Goal: Task Accomplishment & Management: Complete application form

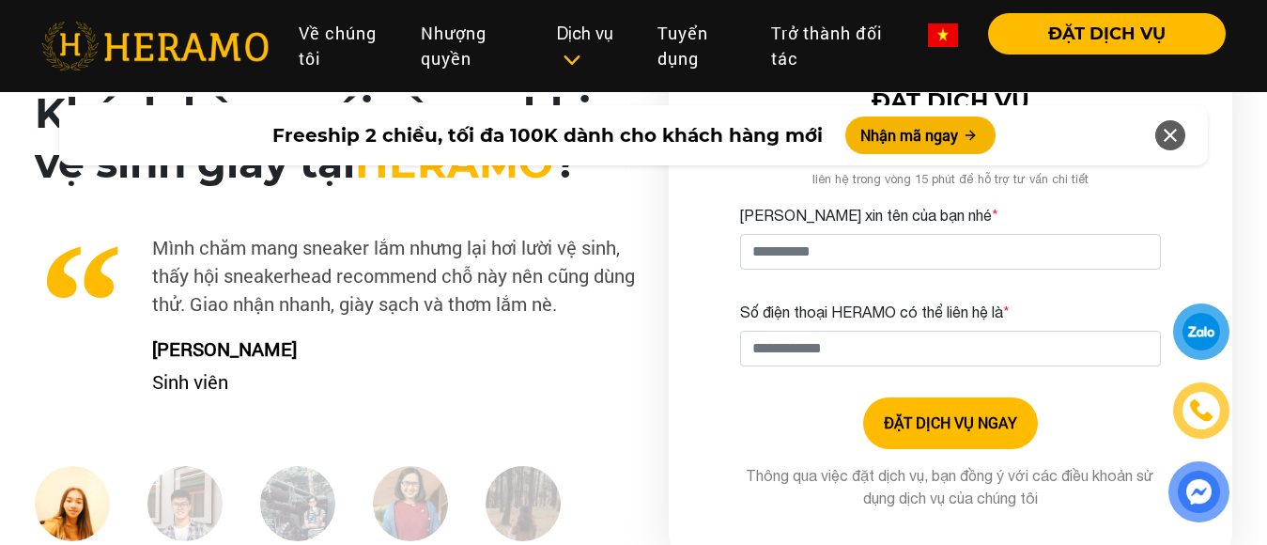
scroll to position [4571, 0]
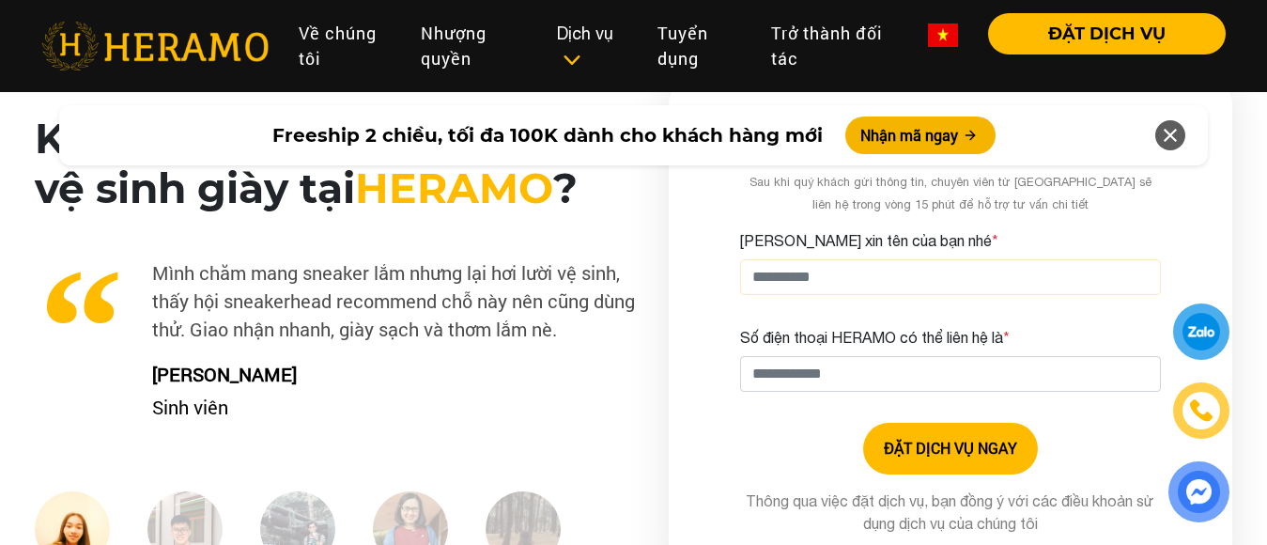
click at [855, 275] on input "[PERSON_NAME] xin tên của bạn nhé *" at bounding box center [950, 277] width 421 height 36
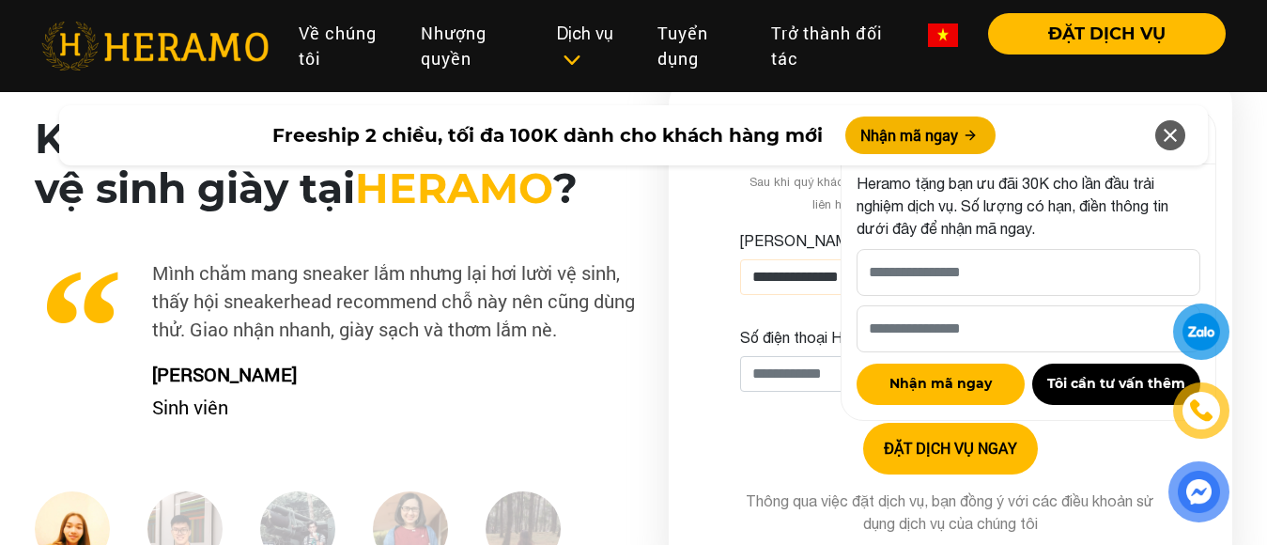
type input "**********"
click at [818, 378] on input "Số điện thoại HERAMO có thể liên hệ là *" at bounding box center [950, 374] width 421 height 36
drag, startPoint x: 748, startPoint y: 374, endPoint x: 904, endPoint y: 376, distance: 155.9
click at [1166, 128] on icon at bounding box center [1170, 135] width 23 height 34
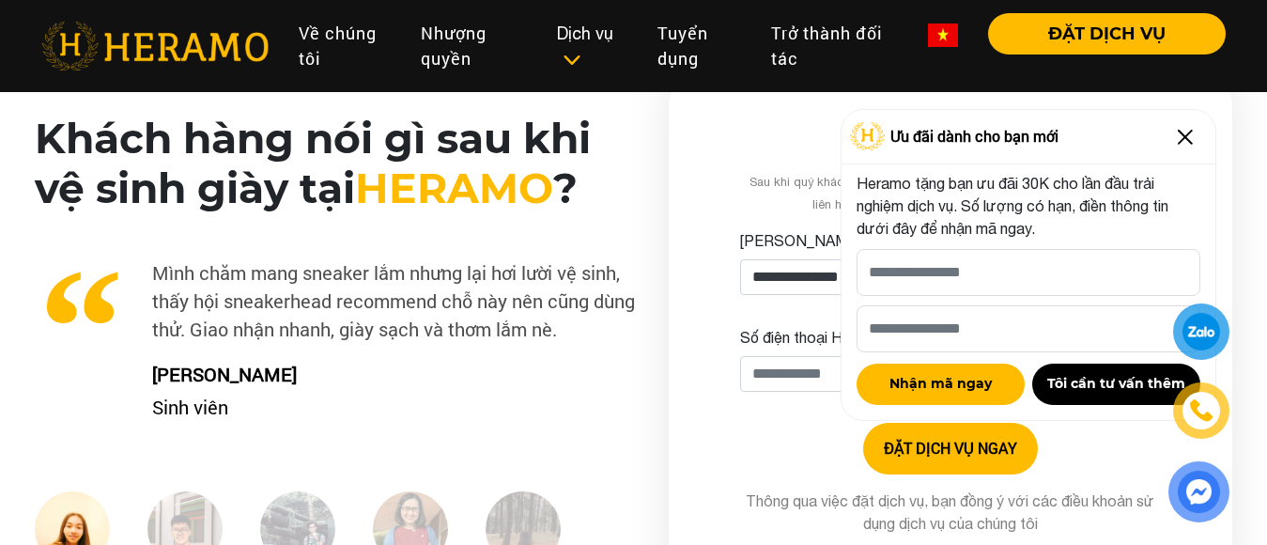
click at [1185, 134] on img at bounding box center [1185, 137] width 30 height 30
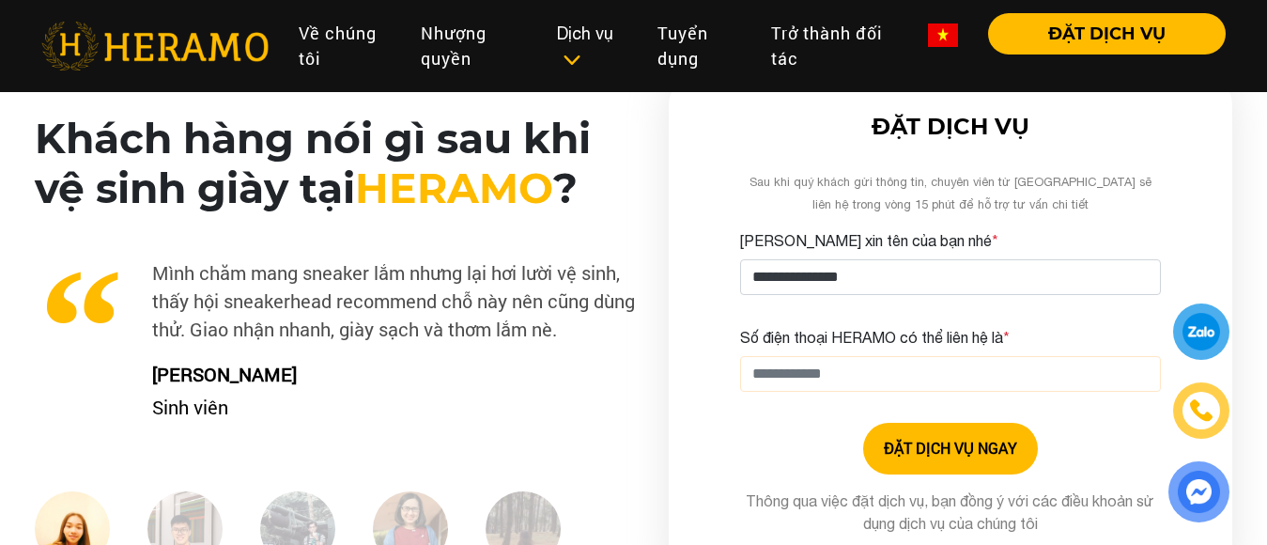
drag, startPoint x: 926, startPoint y: 376, endPoint x: 779, endPoint y: 373, distance: 146.5
click at [770, 373] on input "Số điện thoại HERAMO có thể liên hệ là *" at bounding box center [950, 374] width 421 height 36
drag, startPoint x: 849, startPoint y: 376, endPoint x: 765, endPoint y: 377, distance: 83.6
click at [765, 377] on input "Số điện thoại HERAMO có thể liên hệ là *" at bounding box center [950, 374] width 421 height 36
click at [837, 371] on input "Số điện thoại HERAMO có thể liên hệ là *" at bounding box center [950, 374] width 421 height 36
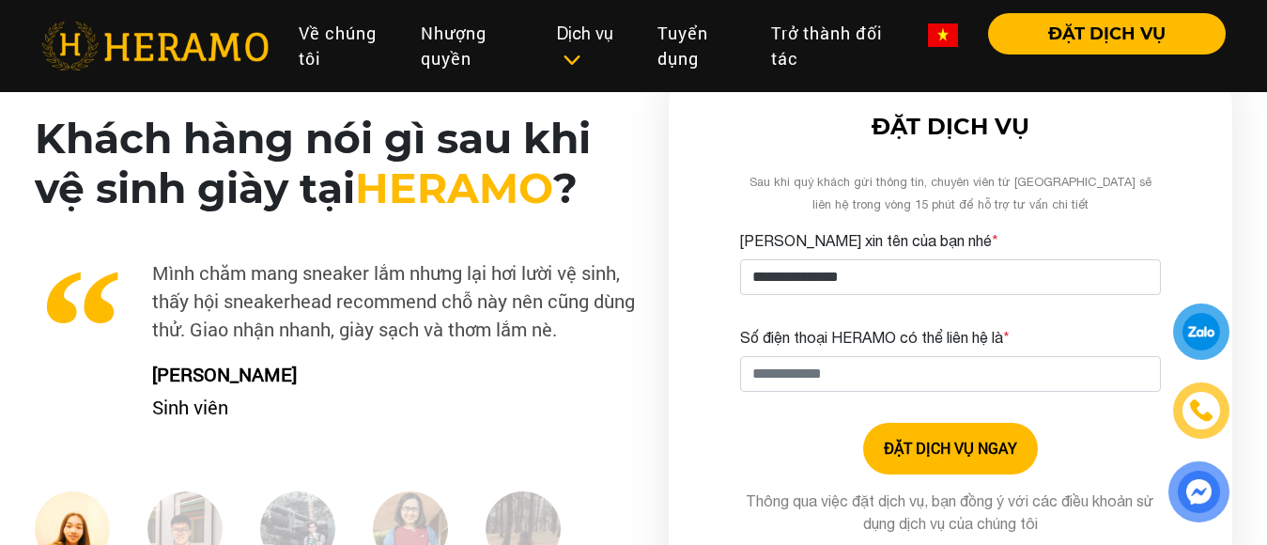
click at [730, 184] on div "**********" at bounding box center [950, 331] width 563 height 511
click at [855, 372] on input "Số điện thoại HERAMO có thể liên hệ là *" at bounding box center [950, 374] width 421 height 36
type input "**********"
click at [960, 455] on button "ĐẶT DỊCH VỤ NGAY" at bounding box center [950, 449] width 175 height 52
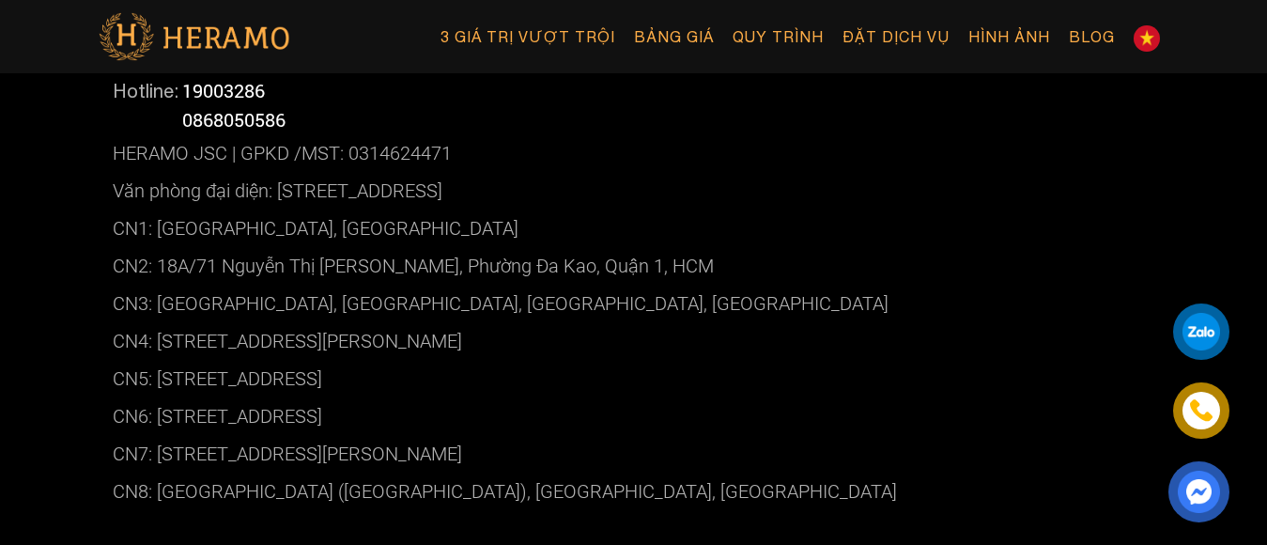
scroll to position [376, 0]
